Goal: Navigation & Orientation: Find specific page/section

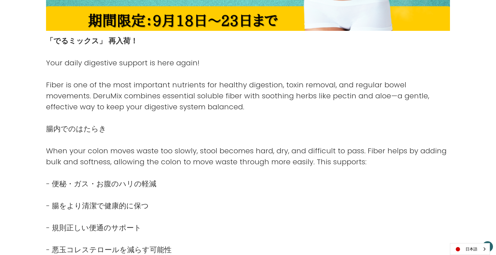
scroll to position [285, 0]
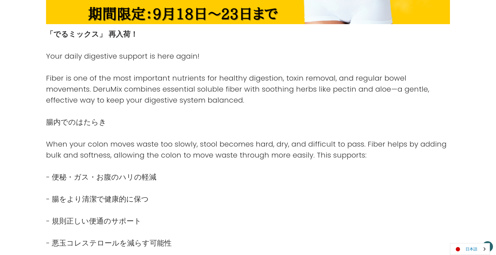
click at [467, 244] on link "日本語" at bounding box center [469, 248] width 39 height 11
click at [467, 238] on link "English" at bounding box center [467, 236] width 34 height 11
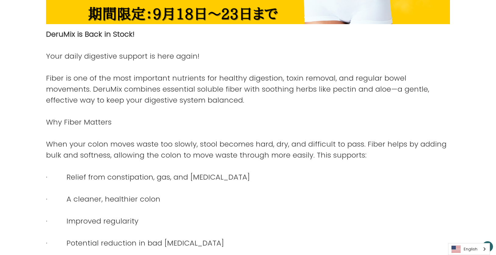
scroll to position [285, 0]
click at [467, 249] on link "English" at bounding box center [469, 248] width 41 height 11
click at [468, 237] on link "日本語" at bounding box center [465, 236] width 32 height 11
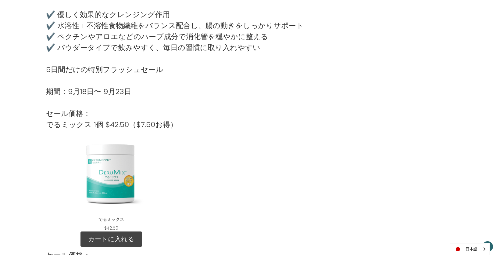
scroll to position [447, 0]
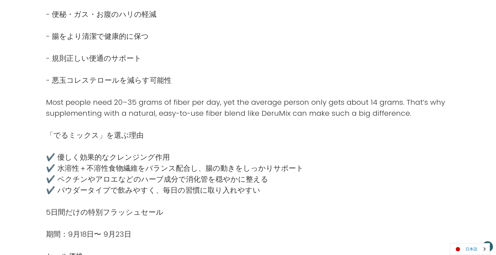
click at [467, 247] on link "日本語" at bounding box center [469, 248] width 39 height 11
click at [467, 239] on link "English" at bounding box center [467, 236] width 34 height 11
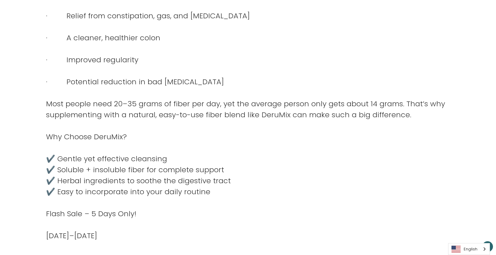
click at [468, 248] on link "English" at bounding box center [469, 248] width 41 height 11
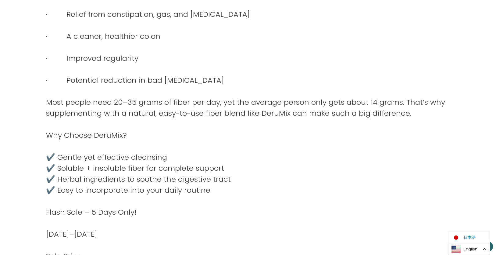
click at [464, 235] on link "日本語" at bounding box center [465, 236] width 32 height 11
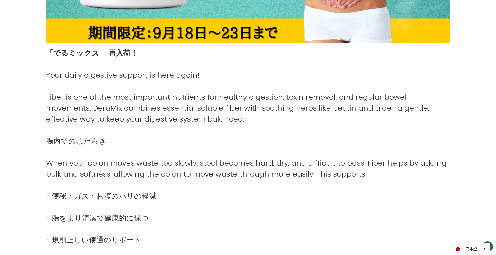
scroll to position [203, 0]
